Goal: Check status: Check status

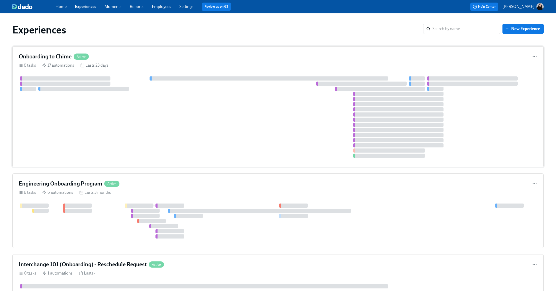
click at [105, 109] on div at bounding box center [278, 116] width 518 height 81
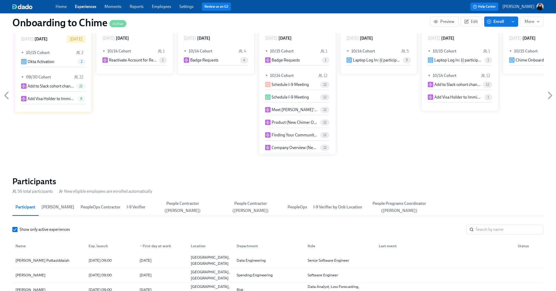
scroll to position [419, 0]
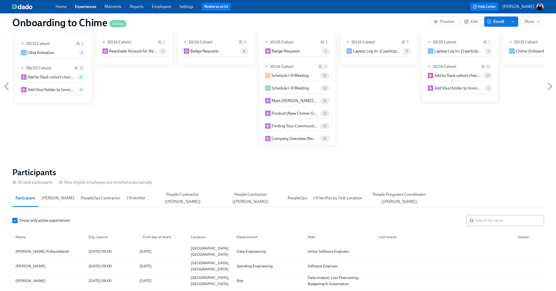
click at [477, 221] on input "search" at bounding box center [509, 220] width 68 height 10
type input "an"
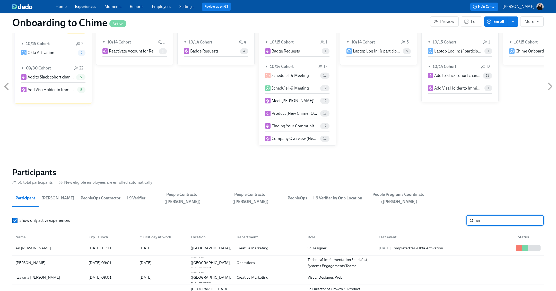
scroll to position [77, 0]
click at [166, 242] on div "Name Exp. launch ▼ First day at work Location Department Role Last event Status" at bounding box center [277, 236] width 531 height 16
click at [151, 247] on div "[DATE]" at bounding box center [145, 247] width 12 height 6
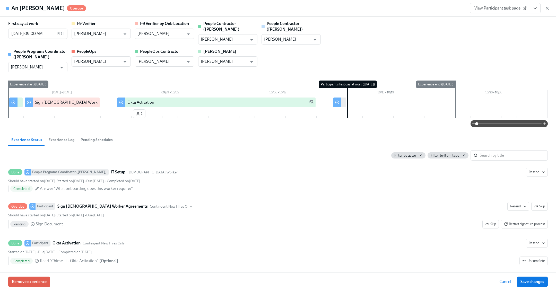
click at [75, 133] on button "Experience Log" at bounding box center [61, 139] width 32 height 12
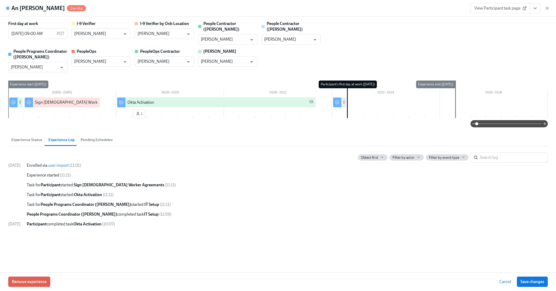
click at [98, 137] on span "Pending Schedules" at bounding box center [97, 140] width 32 height 6
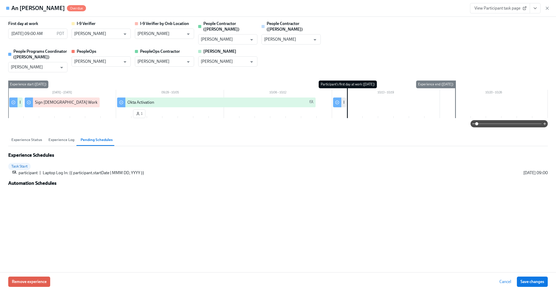
click at [30, 137] on span "Experience Status" at bounding box center [26, 140] width 31 height 6
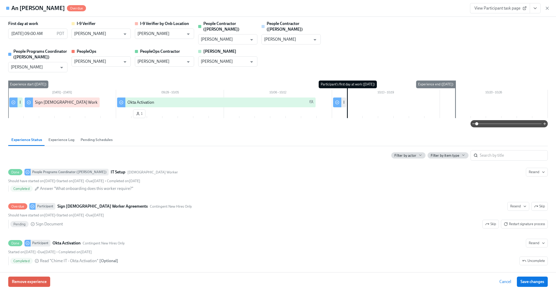
click at [87, 137] on span "Pending Schedules" at bounding box center [97, 140] width 32 height 6
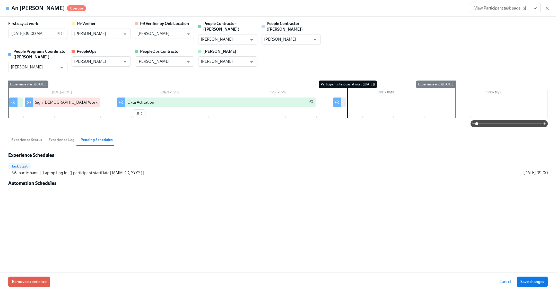
click at [46, 137] on button "Experience Log" at bounding box center [61, 139] width 32 height 12
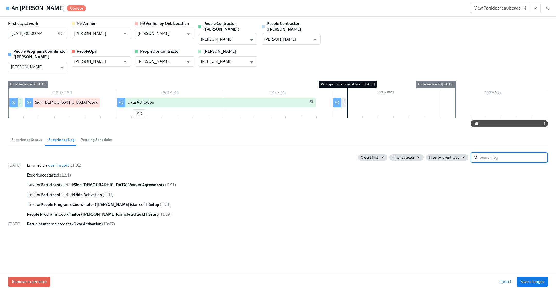
click at [21, 137] on button "Experience Status" at bounding box center [26, 139] width 37 height 12
